Goal: Information Seeking & Learning: Learn about a topic

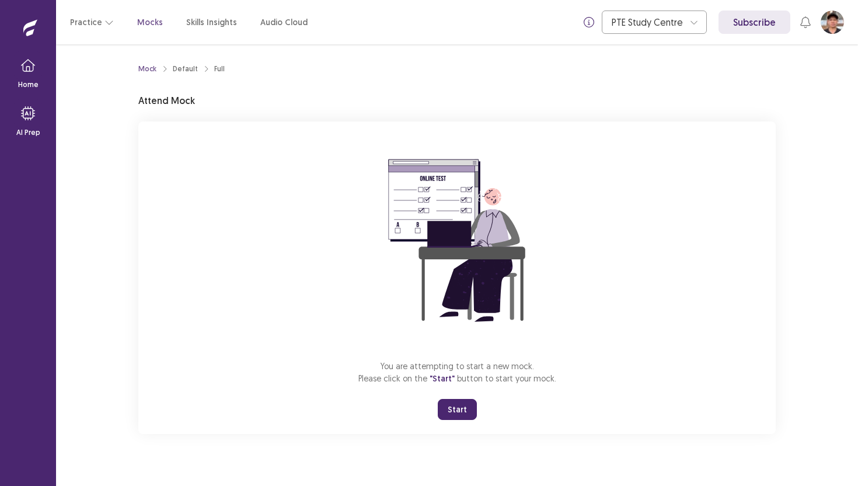
click at [459, 409] on button "Start" at bounding box center [457, 409] width 39 height 21
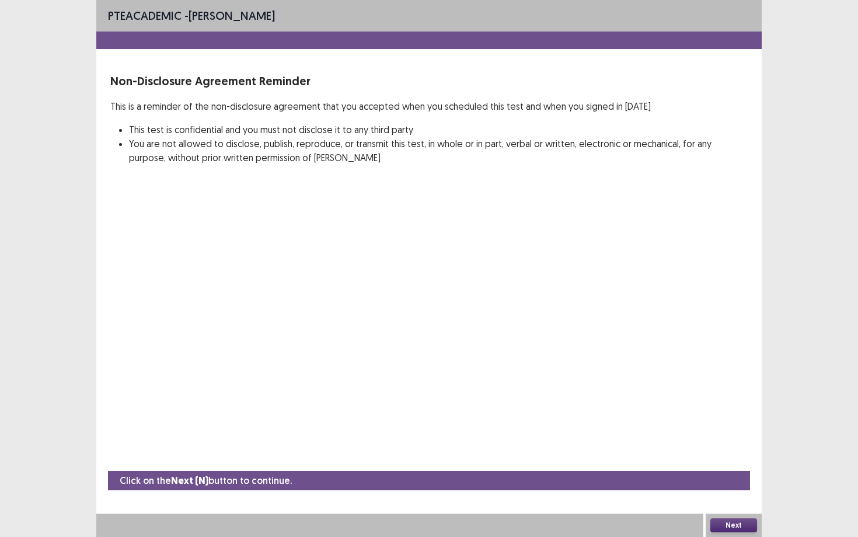
click at [726, 485] on button "Next" at bounding box center [733, 525] width 47 height 14
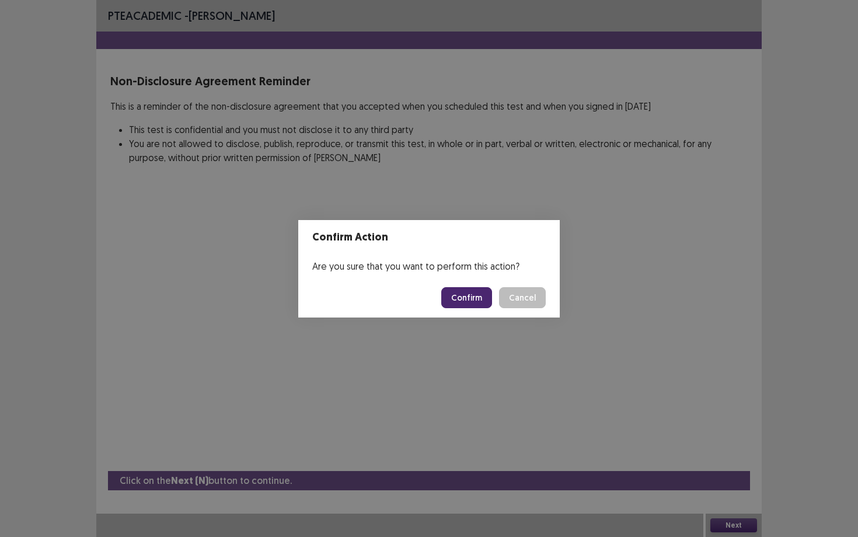
click at [462, 299] on button "Confirm" at bounding box center [466, 297] width 51 height 21
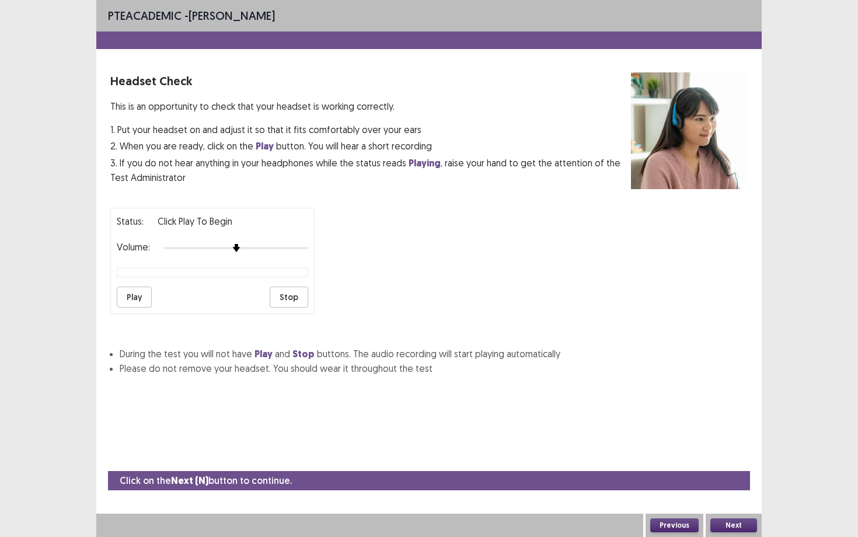
click at [137, 292] on button "Play" at bounding box center [134, 297] width 35 height 21
click at [135, 294] on button "Play" at bounding box center [134, 297] width 35 height 21
click at [617, 299] on div "Status: playing Volume: Play Stop" at bounding box center [428, 256] width 637 height 116
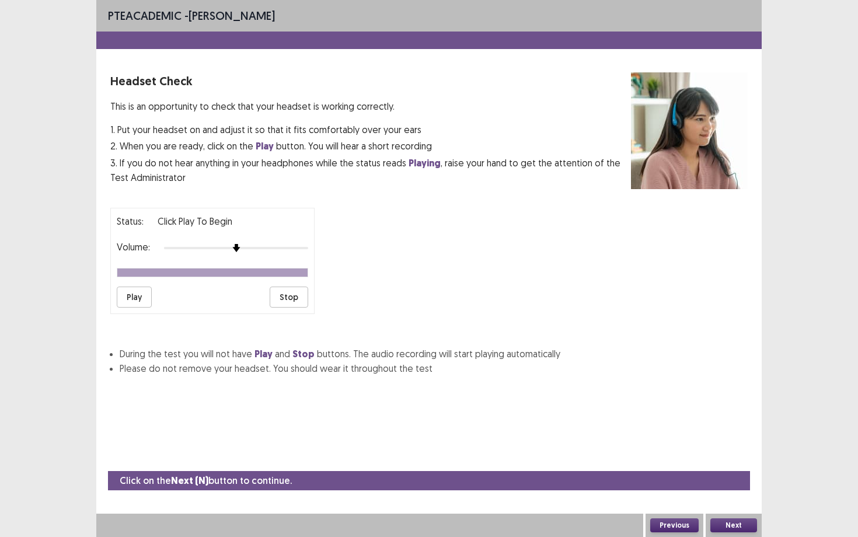
click at [135, 292] on button "Play" at bounding box center [134, 297] width 35 height 21
click at [132, 299] on button "Play" at bounding box center [134, 297] width 35 height 21
click at [268, 243] on div at bounding box center [236, 247] width 144 height 9
click at [298, 244] on div at bounding box center [236, 247] width 144 height 9
click at [307, 244] on div at bounding box center [236, 247] width 144 height 9
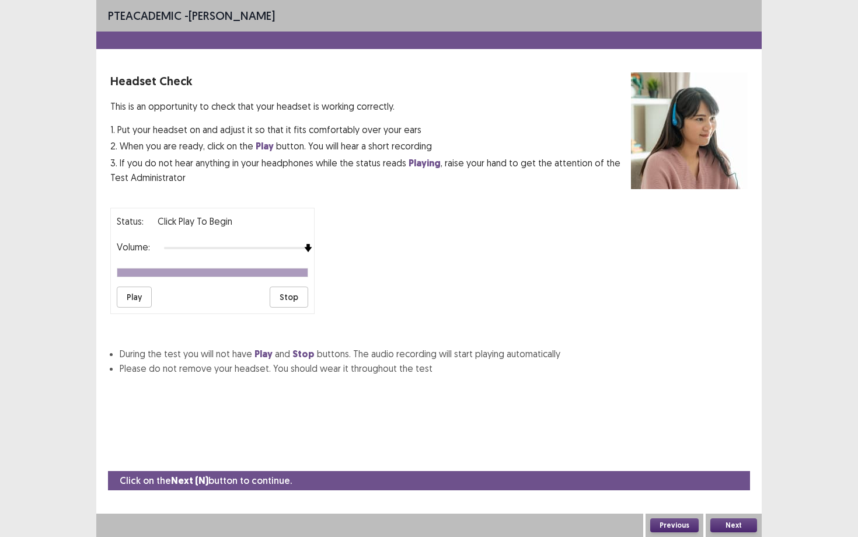
click at [139, 289] on button "Play" at bounding box center [134, 297] width 35 height 21
click at [140, 296] on button "Play" at bounding box center [134, 297] width 35 height 21
click at [742, 485] on button "Next" at bounding box center [733, 525] width 47 height 14
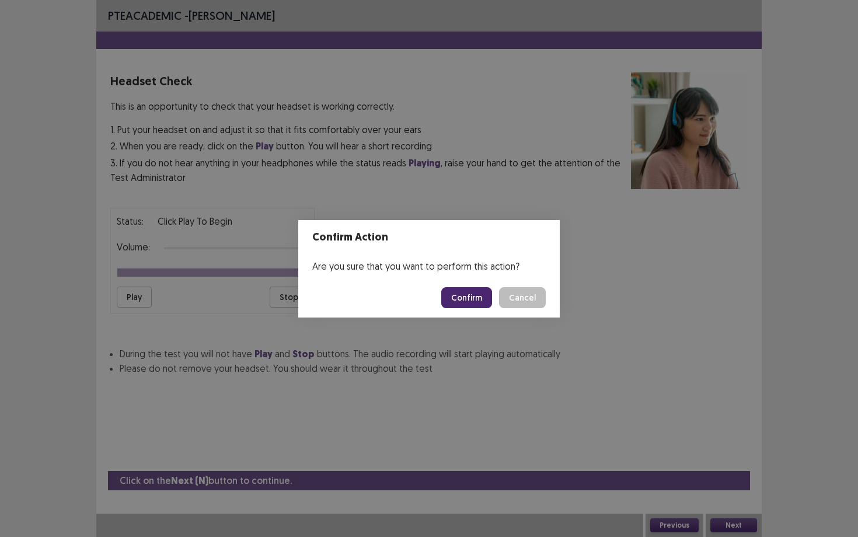
click at [476, 298] on button "Confirm" at bounding box center [466, 297] width 51 height 21
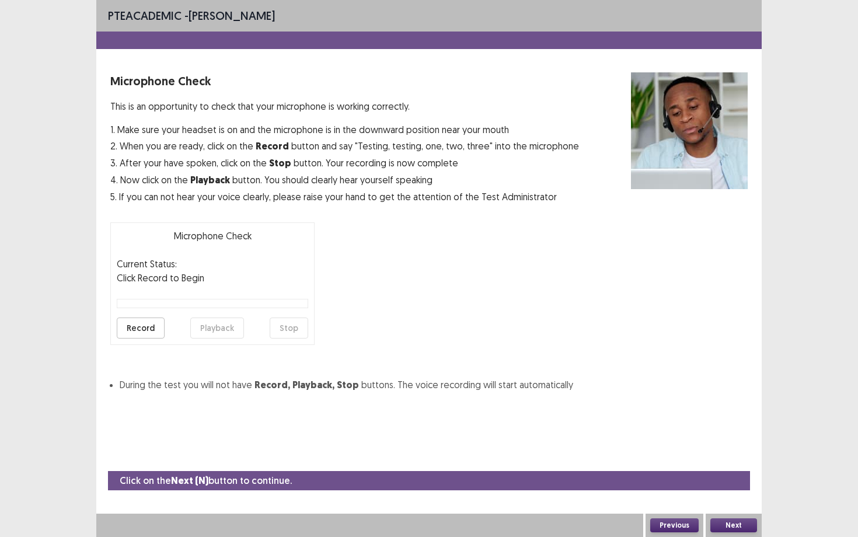
click at [151, 328] on button "Record" at bounding box center [141, 327] width 48 height 21
click at [212, 328] on button "Playback" at bounding box center [217, 327] width 54 height 21
click at [220, 330] on button "Playback" at bounding box center [217, 327] width 54 height 21
click at [215, 324] on button "Playback" at bounding box center [217, 327] width 54 height 21
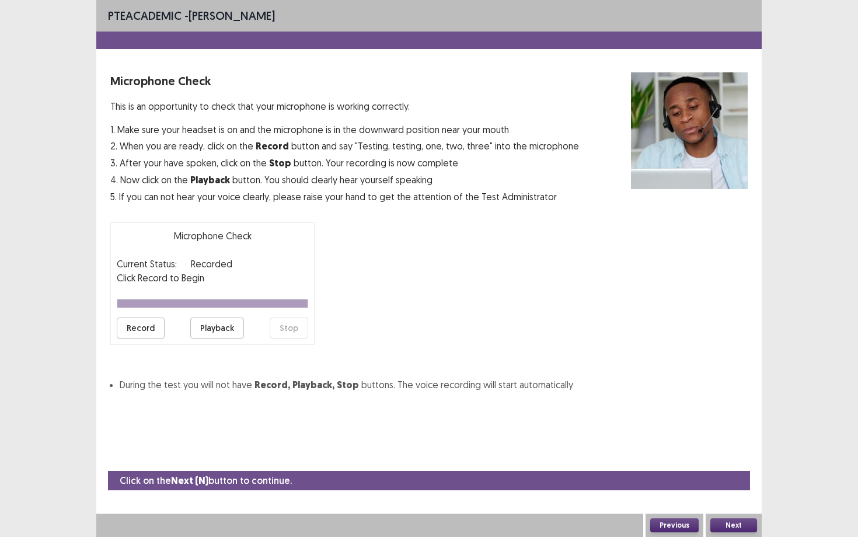
click at [144, 326] on button "Record" at bounding box center [141, 327] width 48 height 21
click at [289, 335] on button "Stop" at bounding box center [289, 327] width 39 height 21
